Goal: Information Seeking & Learning: Check status

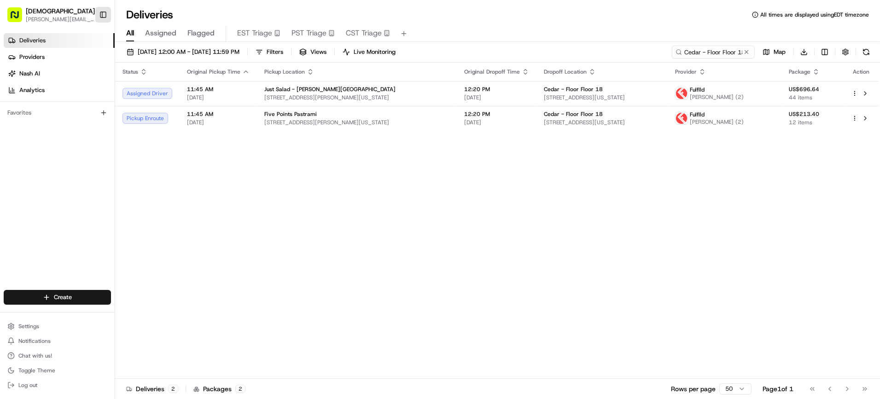
click at [107, 11] on button "Toggle Sidebar" at bounding box center [103, 15] width 16 height 16
